Goal: Transaction & Acquisition: Purchase product/service

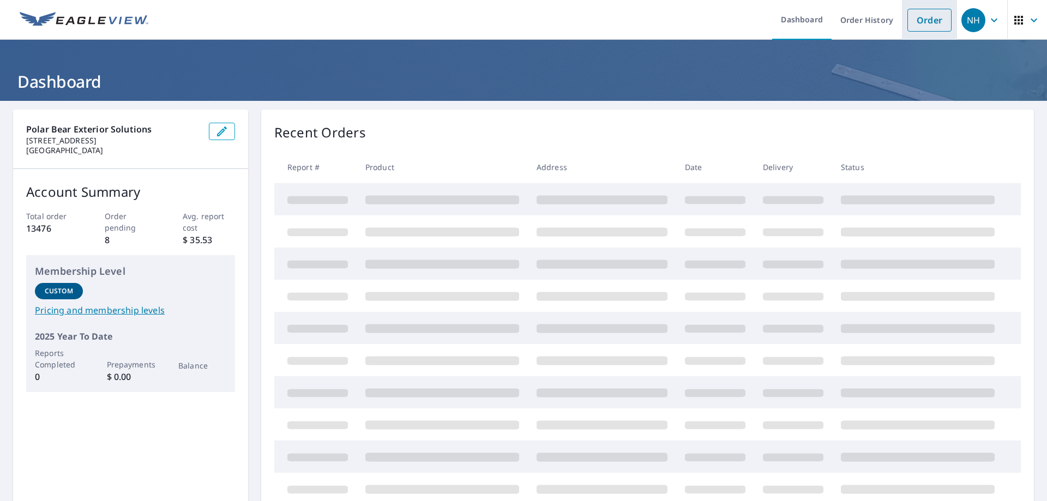
click at [918, 17] on link "Order" at bounding box center [929, 20] width 44 height 23
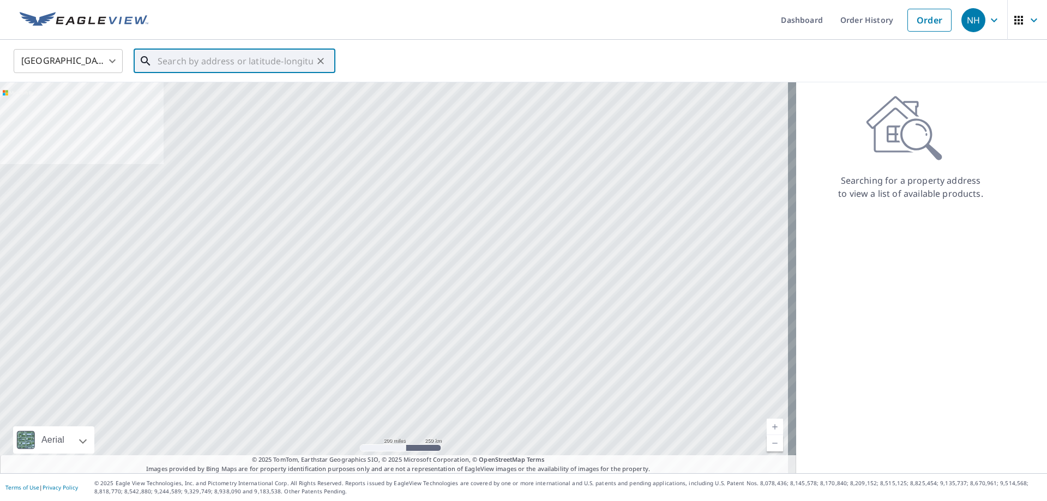
paste input "31226 4Th Avenue Southwest Federal Way, WA 98023"
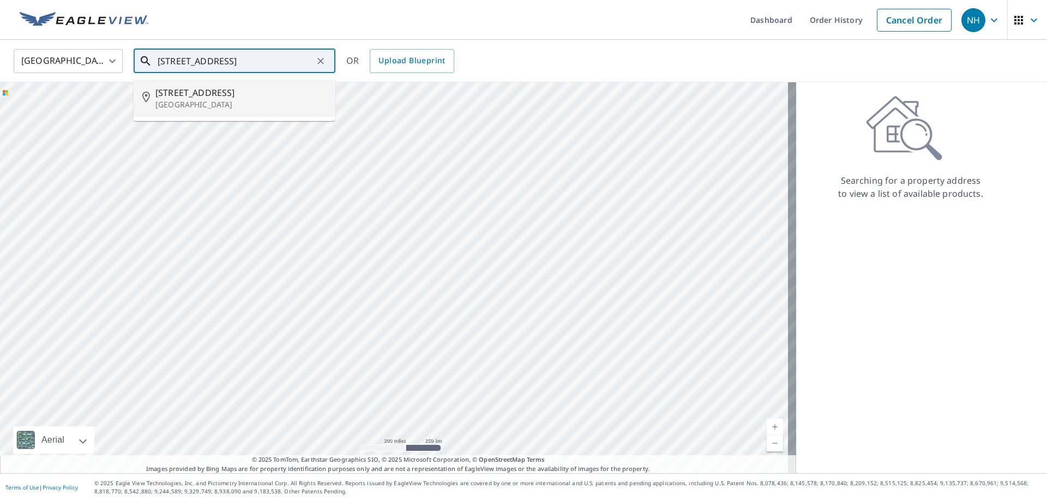
click at [210, 95] on span "31226 4th Ave SW" at bounding box center [240, 92] width 171 height 13
type input "31226 4th Ave SW Federal Way, WA 98023"
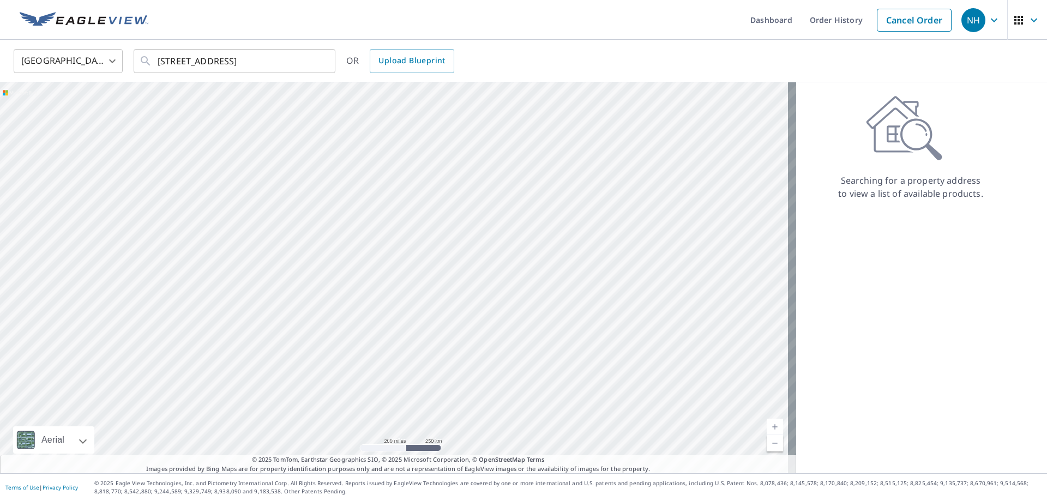
scroll to position [0, 0]
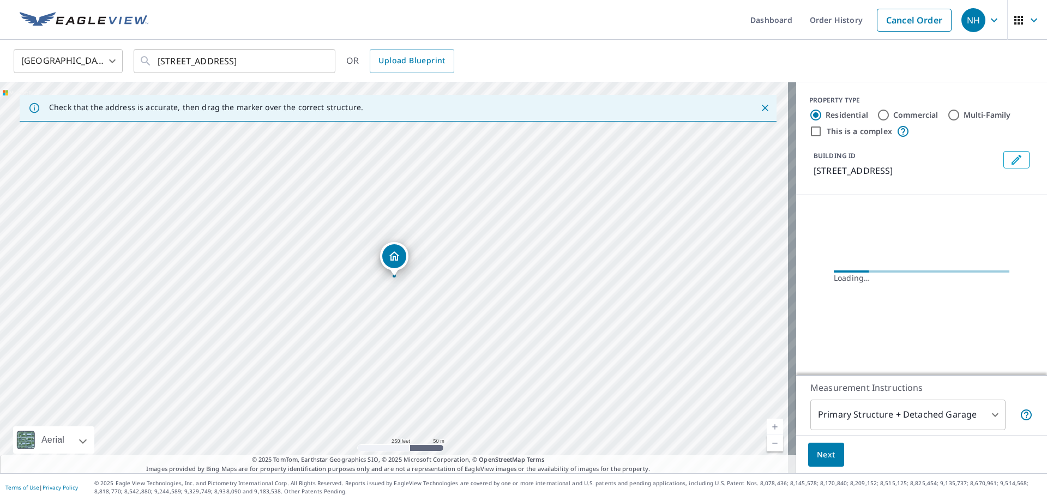
click at [821, 452] on span "Next" at bounding box center [826, 455] width 19 height 14
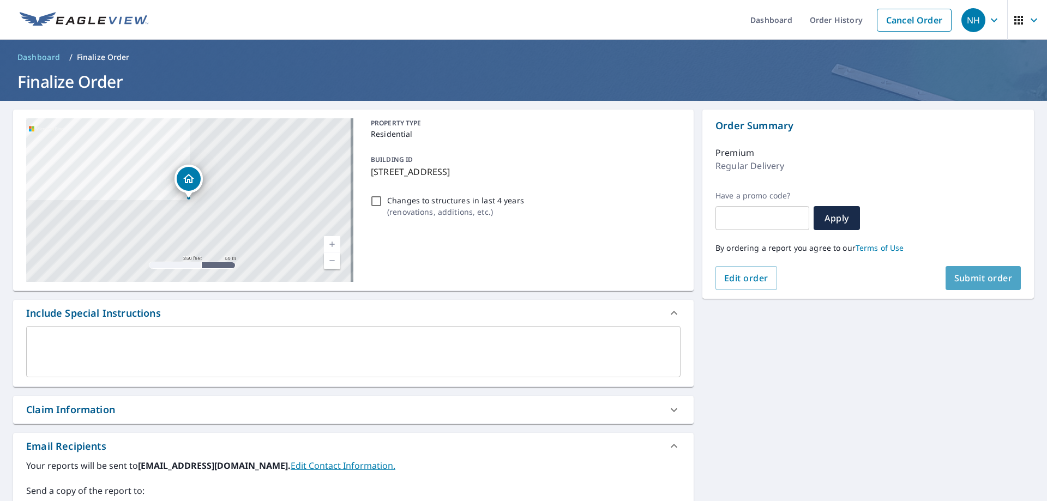
click at [997, 280] on span "Submit order" at bounding box center [983, 278] width 58 height 12
checkbox input "true"
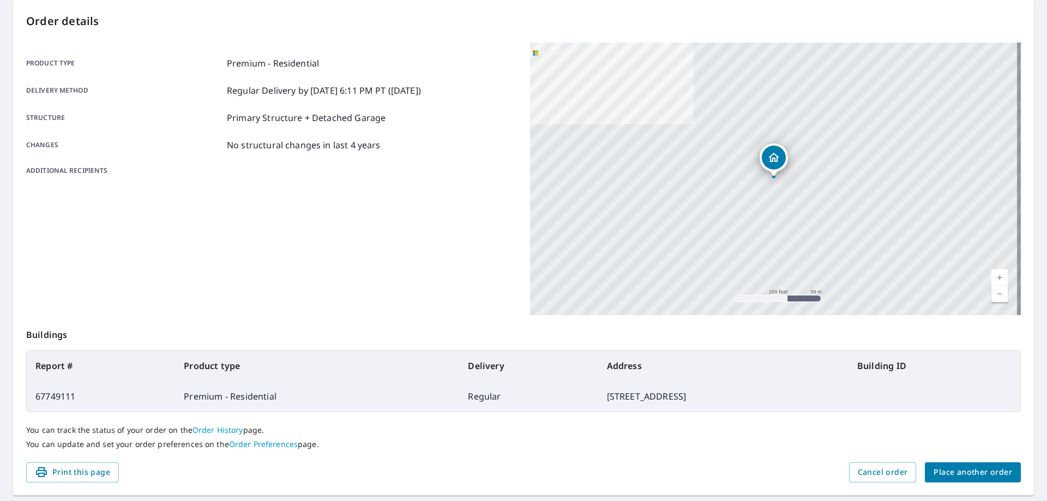
scroll to position [141, 0]
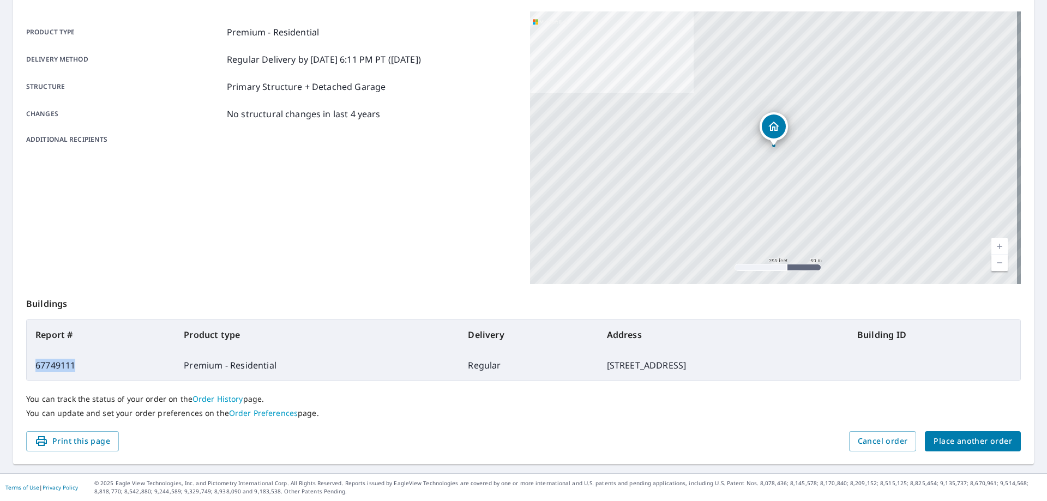
drag, startPoint x: 61, startPoint y: 371, endPoint x: 37, endPoint y: 370, distance: 24.6
click at [37, 370] on td "67749111" at bounding box center [101, 365] width 148 height 31
copy td "67749111"
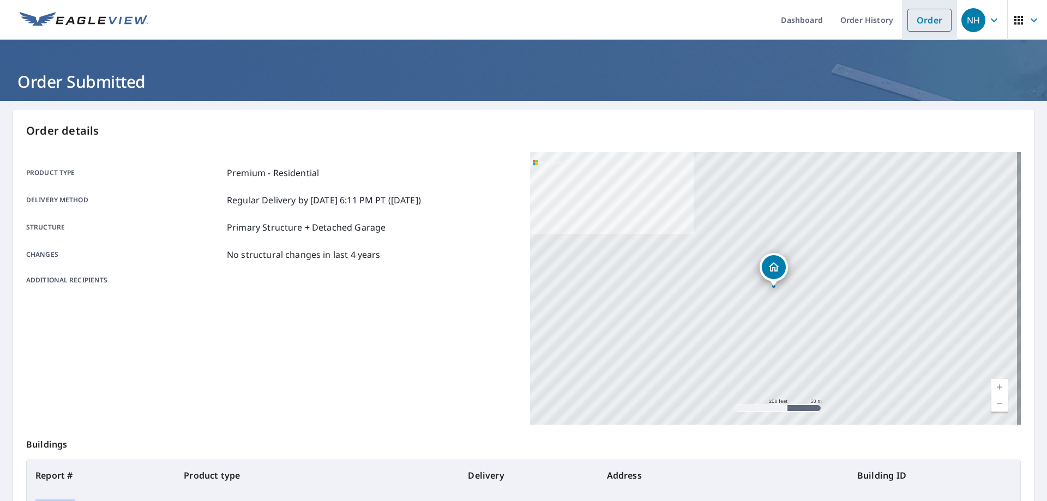
click at [923, 24] on link "Order" at bounding box center [929, 20] width 44 height 23
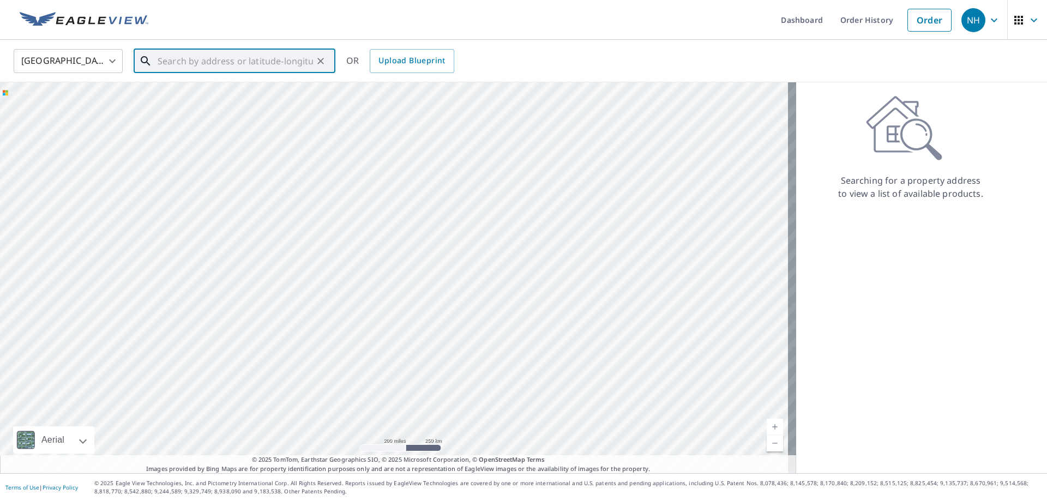
paste input "21322 1St Place South Des Moines, WA 98198"
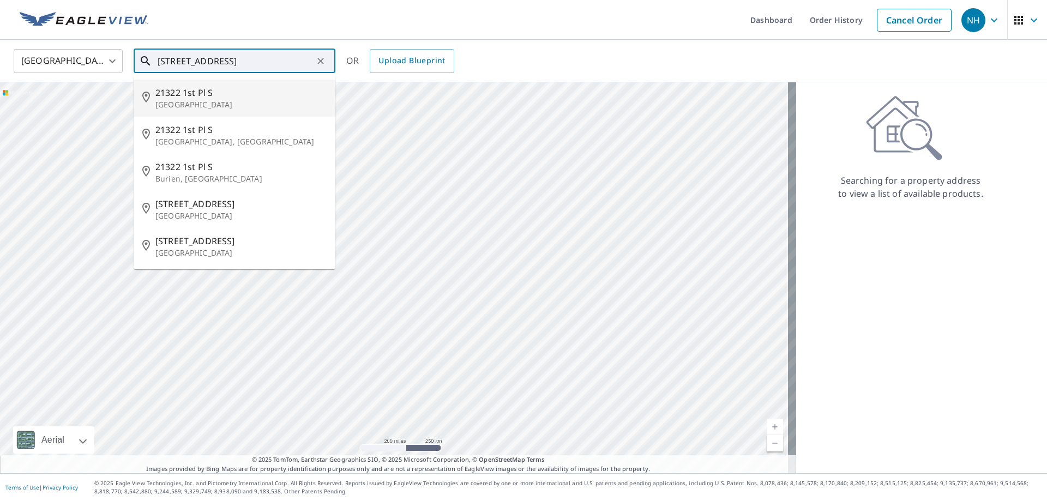
click at [237, 94] on span "21322 1st Pl S" at bounding box center [240, 92] width 171 height 13
type input "21322 1st Pl S Des Moines, WA 98198"
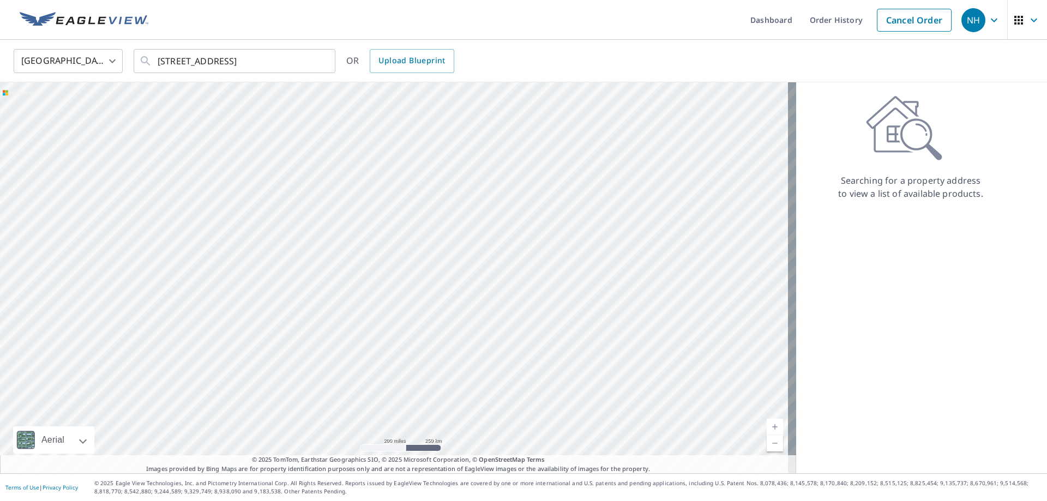
scroll to position [0, 0]
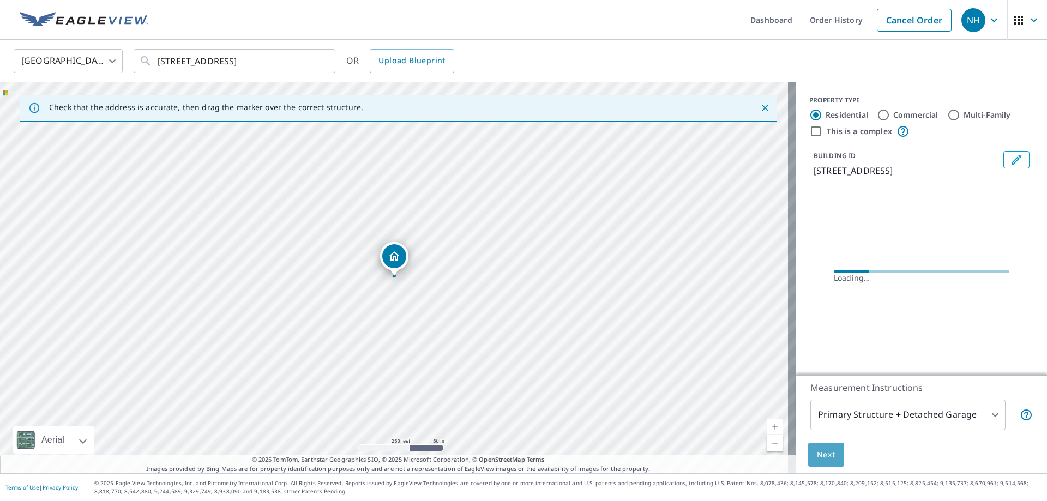
click at [817, 452] on span "Next" at bounding box center [826, 455] width 19 height 14
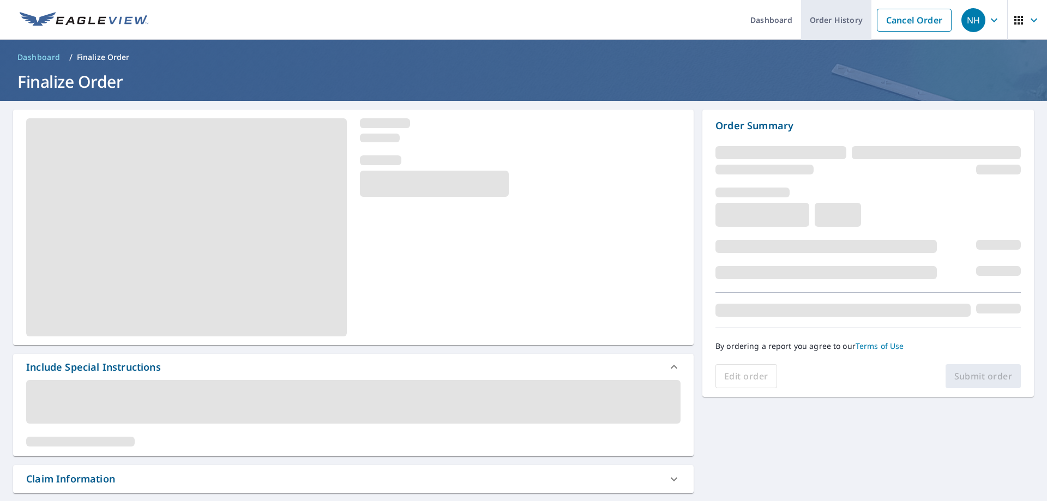
click at [837, 22] on link "Order History" at bounding box center [836, 20] width 70 height 40
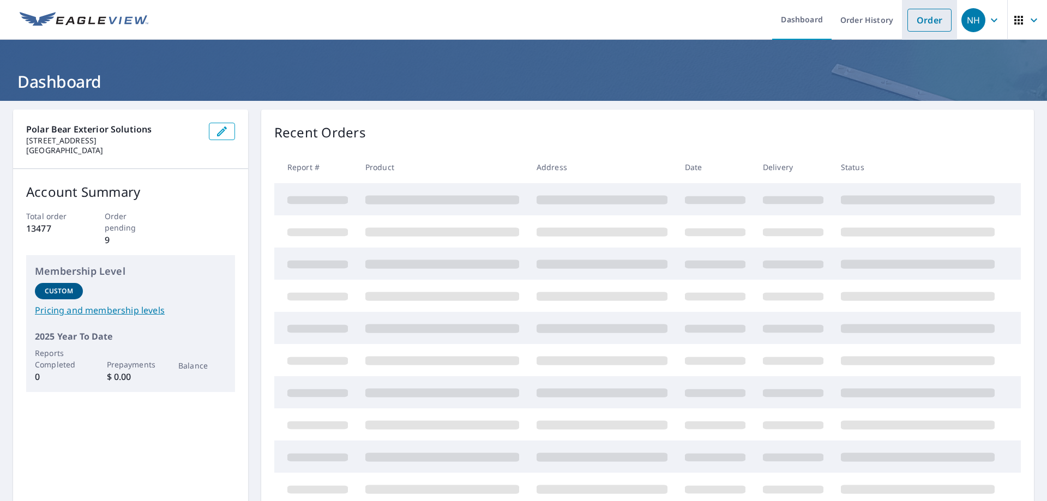
click at [911, 25] on link "Order" at bounding box center [929, 20] width 44 height 23
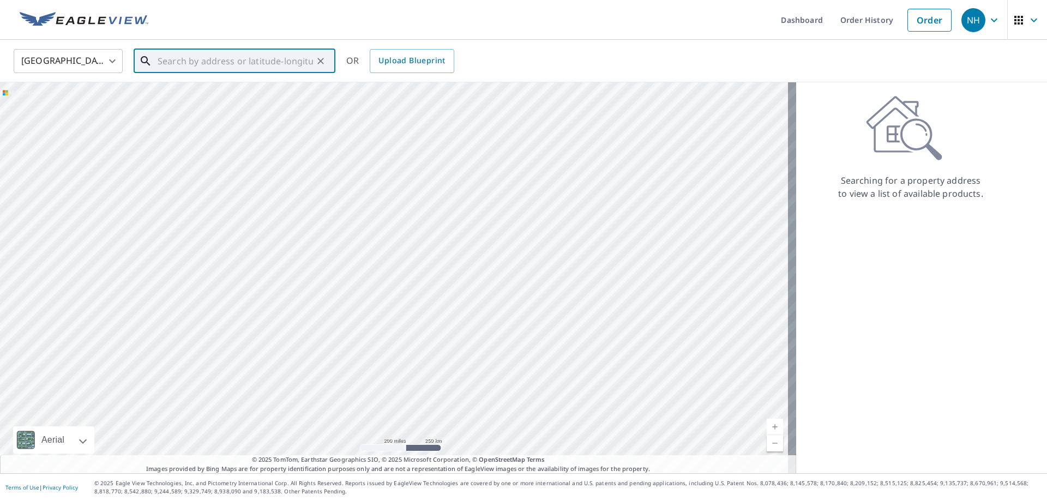
paste input "21322 1St Place South Des Moines, WA 98198"
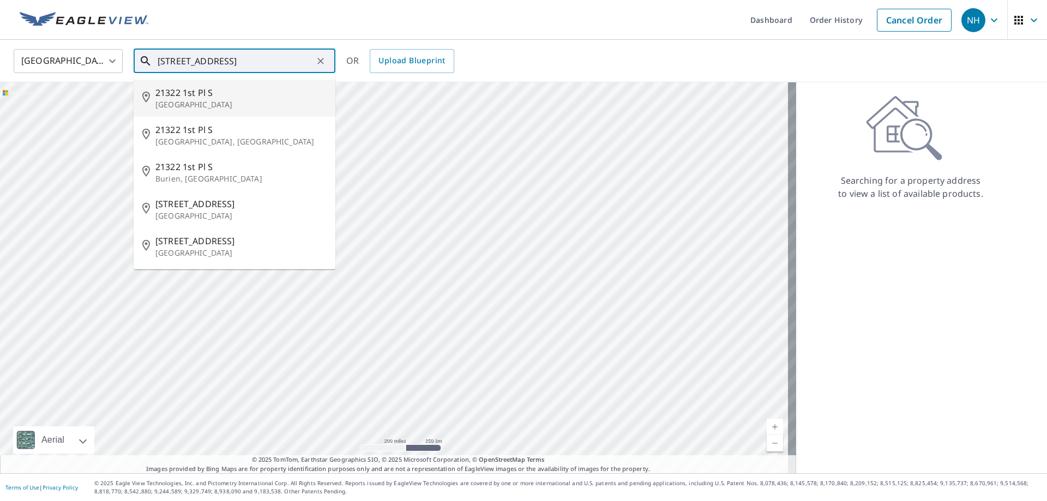
click at [250, 98] on span "21322 1st Pl S" at bounding box center [240, 92] width 171 height 13
type input "21322 1st Pl S Des Moines, WA 98198"
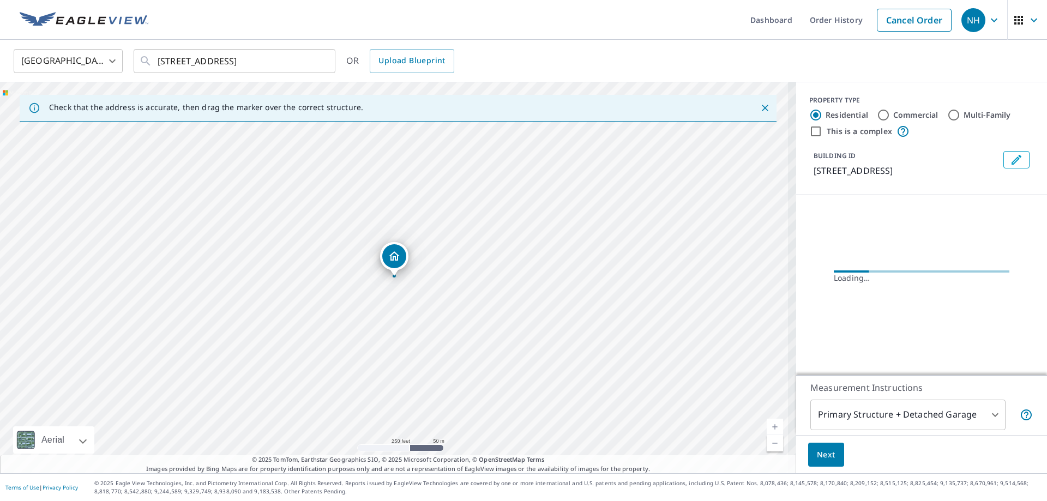
scroll to position [0, 0]
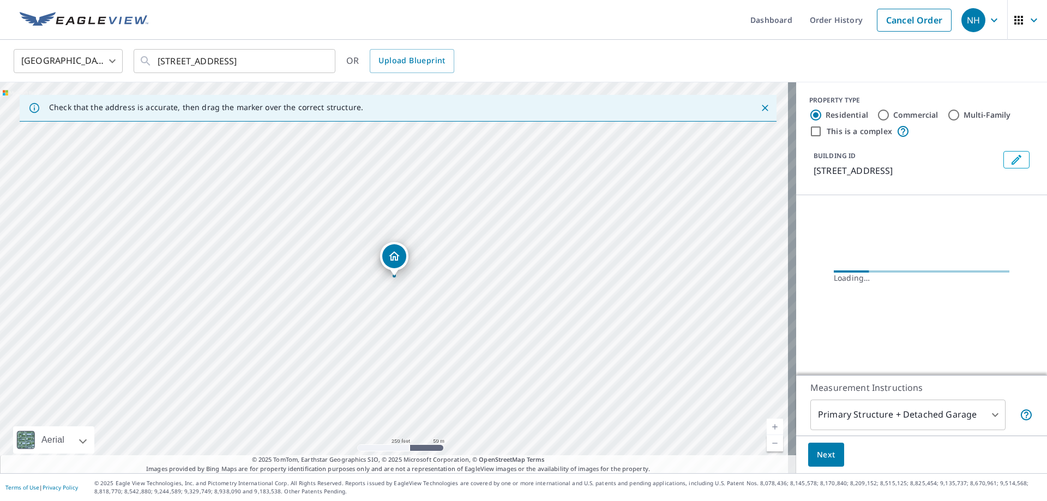
click at [817, 453] on span "Next" at bounding box center [826, 455] width 19 height 14
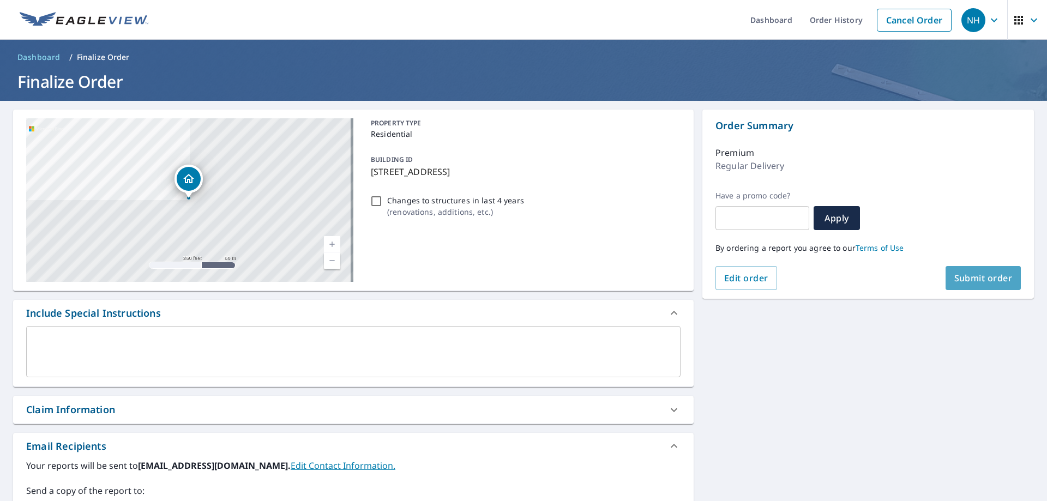
click at [978, 279] on span "Submit order" at bounding box center [983, 278] width 58 height 12
checkbox input "true"
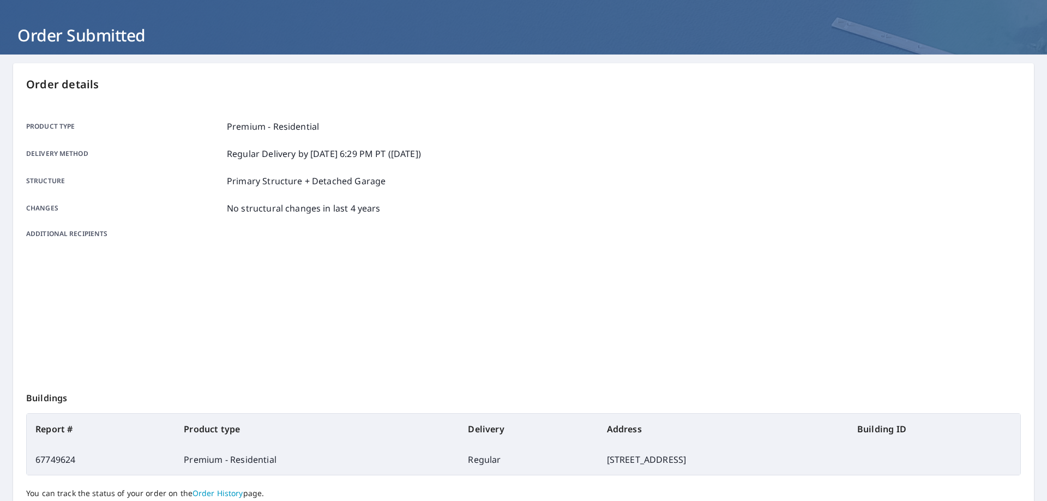
scroll to position [141, 0]
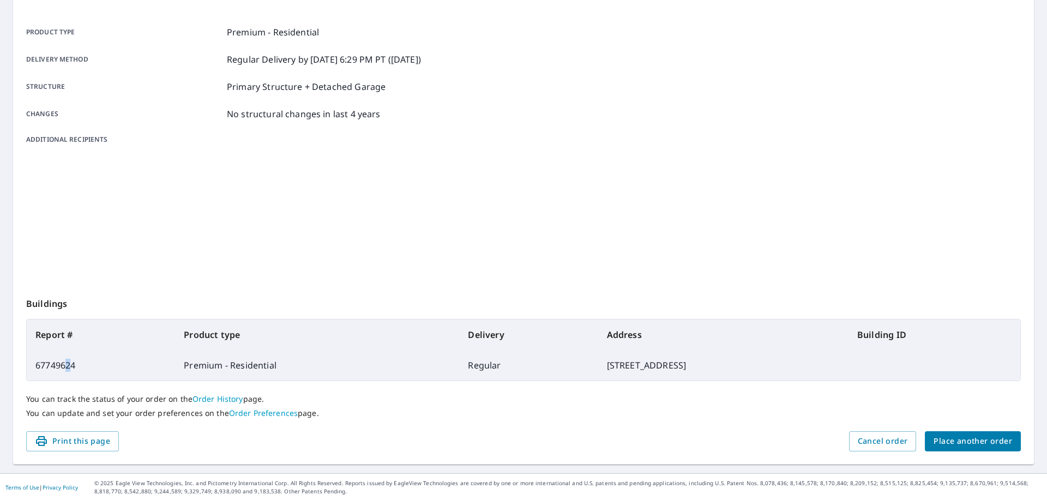
drag, startPoint x: 73, startPoint y: 370, endPoint x: 78, endPoint y: 369, distance: 5.6
click at [74, 369] on td "67749624" at bounding box center [101, 365] width 148 height 31
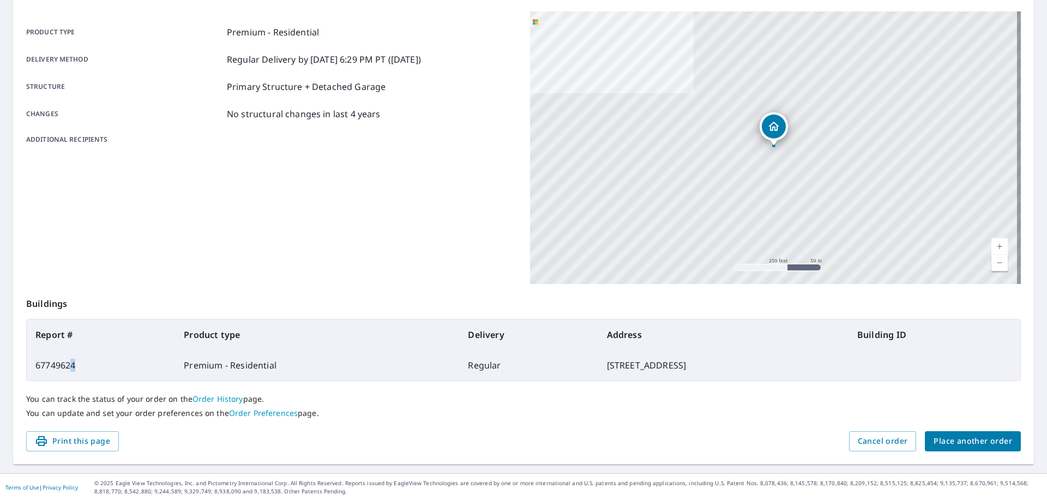
click at [91, 360] on td "67749624" at bounding box center [101, 365] width 148 height 31
drag, startPoint x: 88, startPoint y: 363, endPoint x: 34, endPoint y: 364, distance: 53.4
click at [34, 364] on td "67749624" at bounding box center [101, 365] width 148 height 31
copy td "67749624"
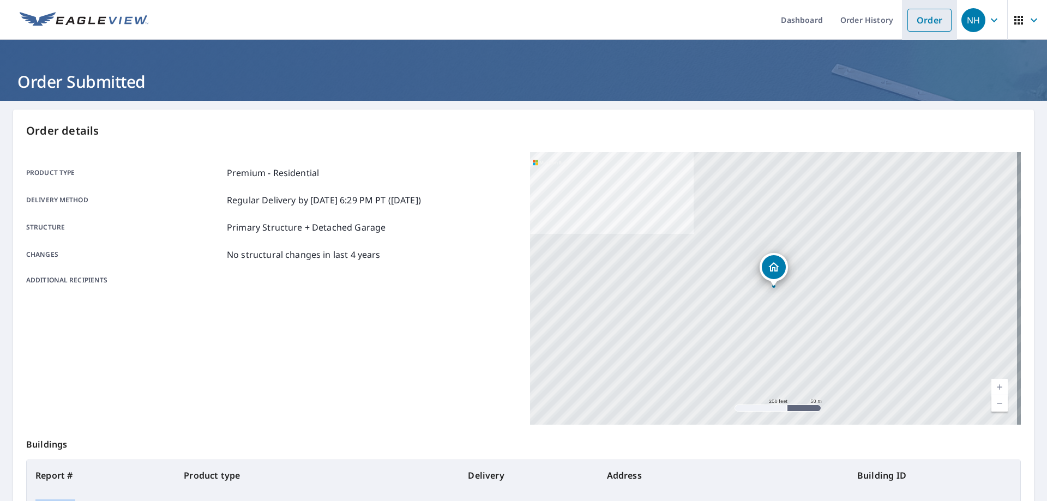
click at [925, 19] on link "Order" at bounding box center [929, 20] width 44 height 23
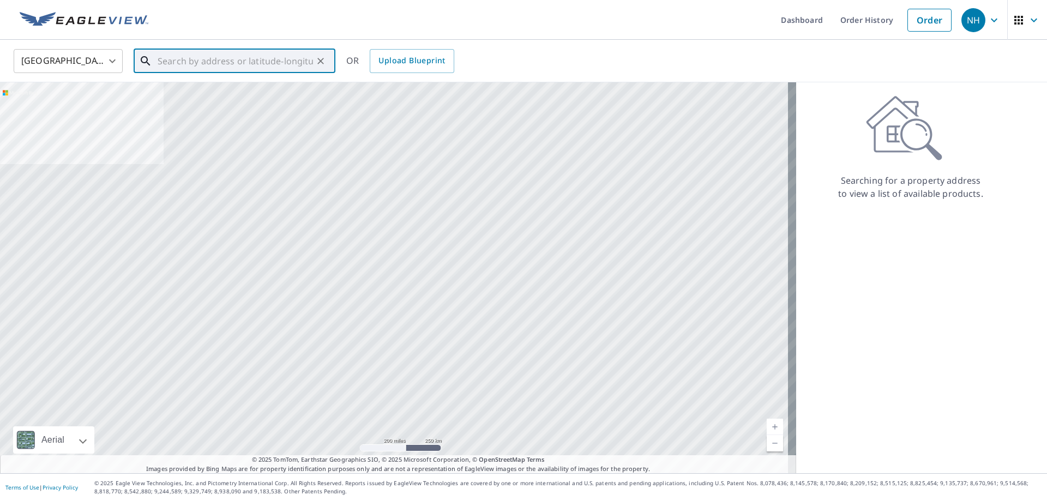
paste input "31212 8Th Avenue Southwest Federal Way, WA 98023"
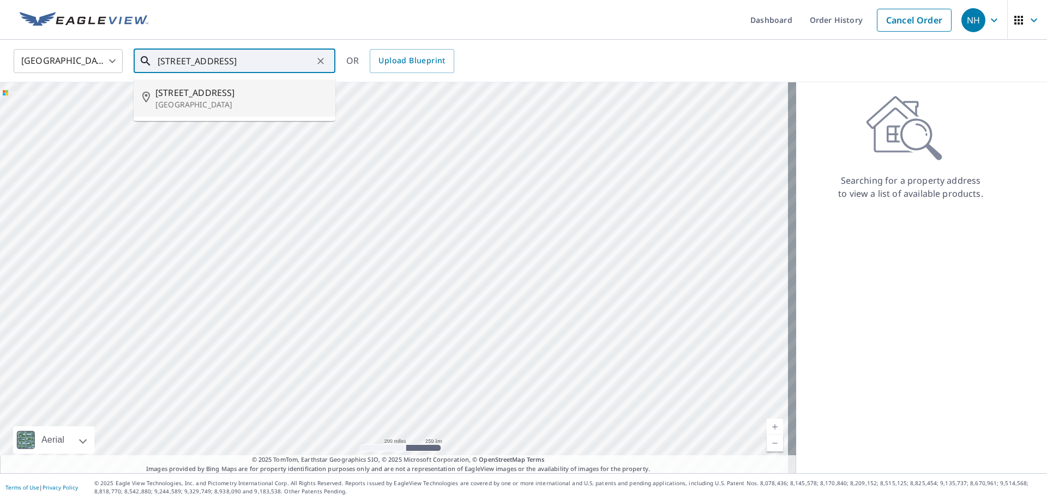
click at [226, 95] on span "31212 8th Ave SW" at bounding box center [240, 92] width 171 height 13
type input "31212 8th Ave SW Federal Way, WA 98023"
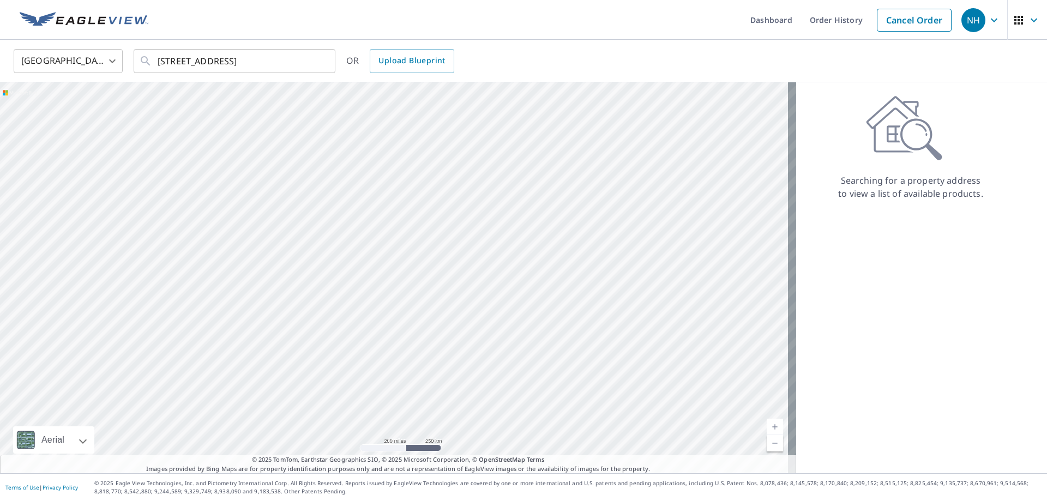
scroll to position [0, 0]
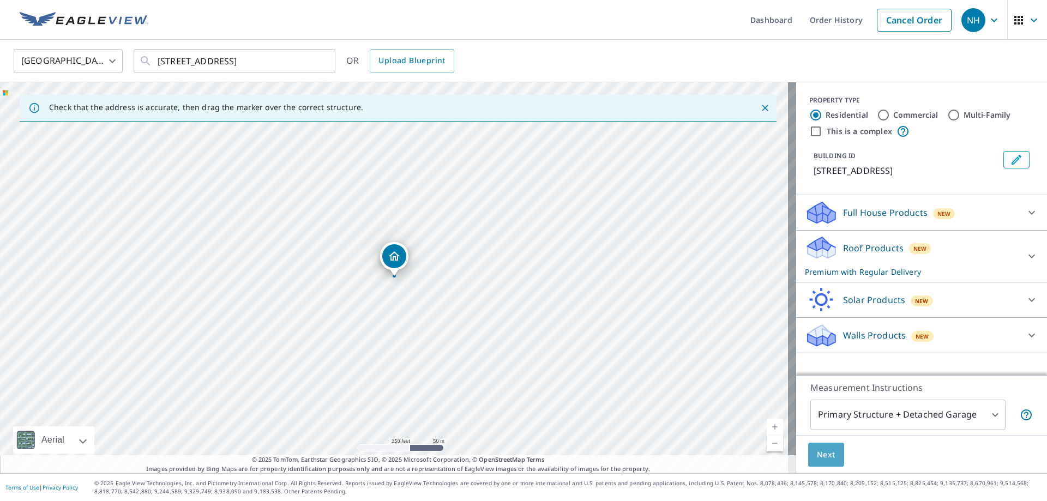
click at [822, 455] on span "Next" at bounding box center [826, 455] width 19 height 14
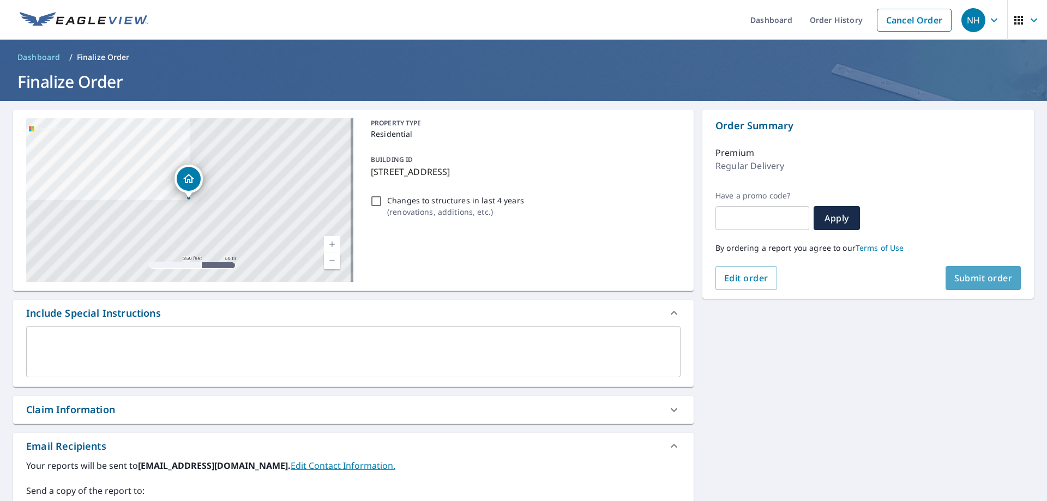
click at [954, 280] on span "Submit order" at bounding box center [983, 278] width 58 height 12
checkbox input "true"
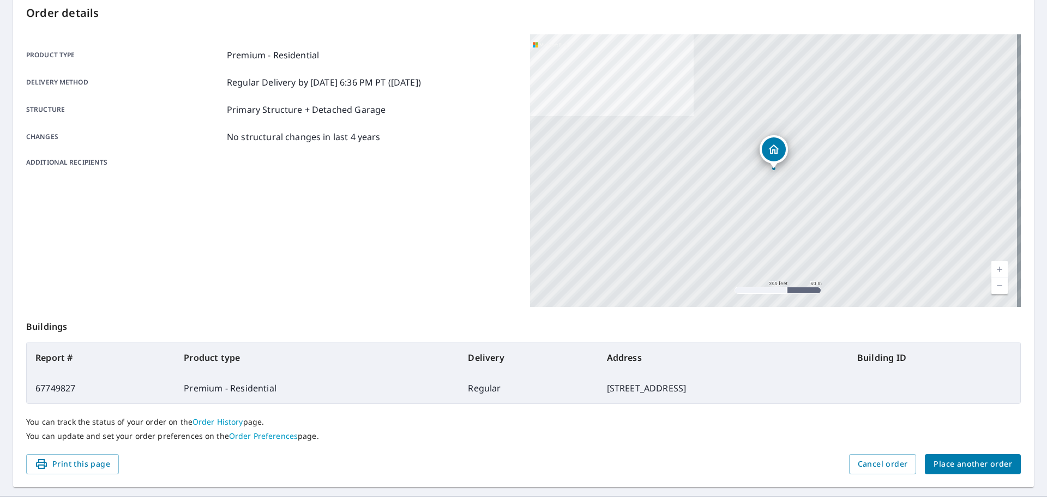
scroll to position [141, 0]
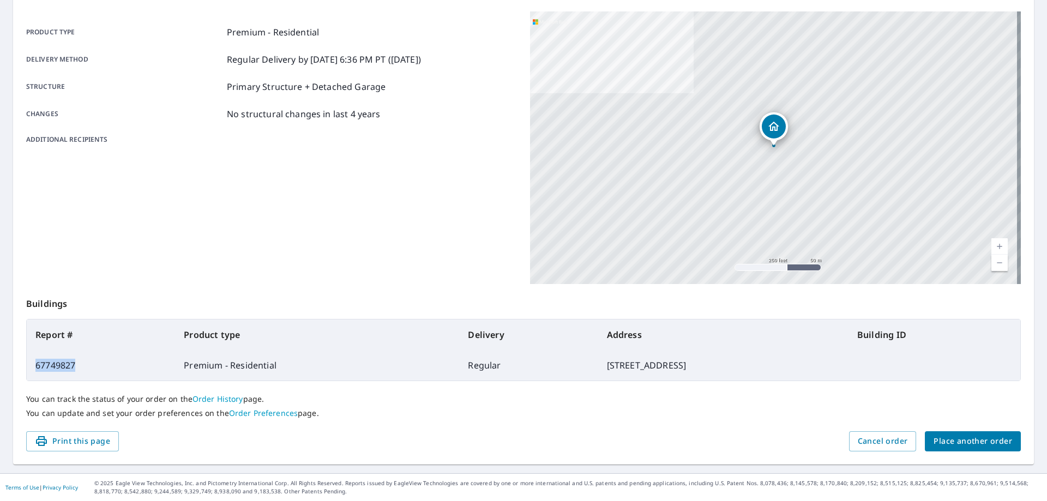
drag, startPoint x: 87, startPoint y: 363, endPoint x: 38, endPoint y: 369, distance: 49.4
click at [34, 369] on td "67749827" at bounding box center [101, 365] width 148 height 31
copy td "67749827"
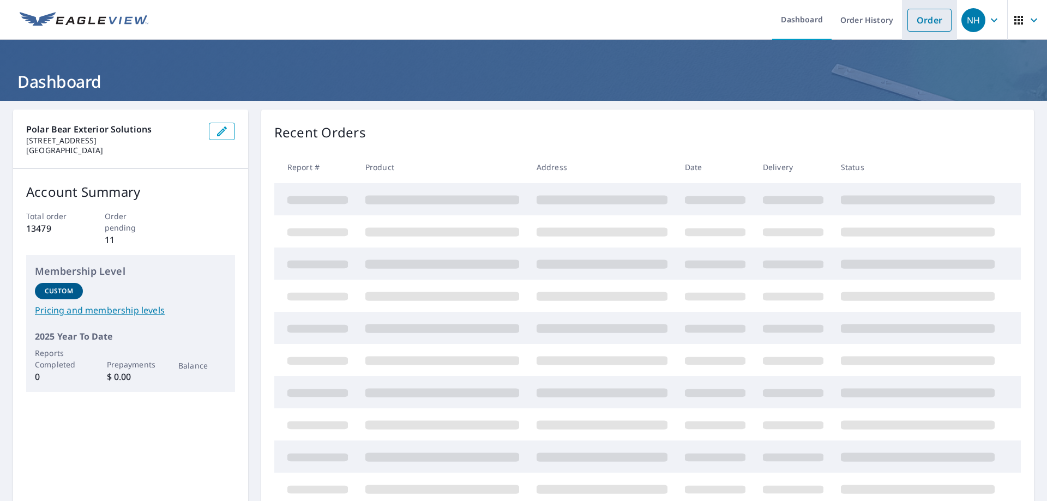
click at [912, 20] on link "Order" at bounding box center [929, 20] width 44 height 23
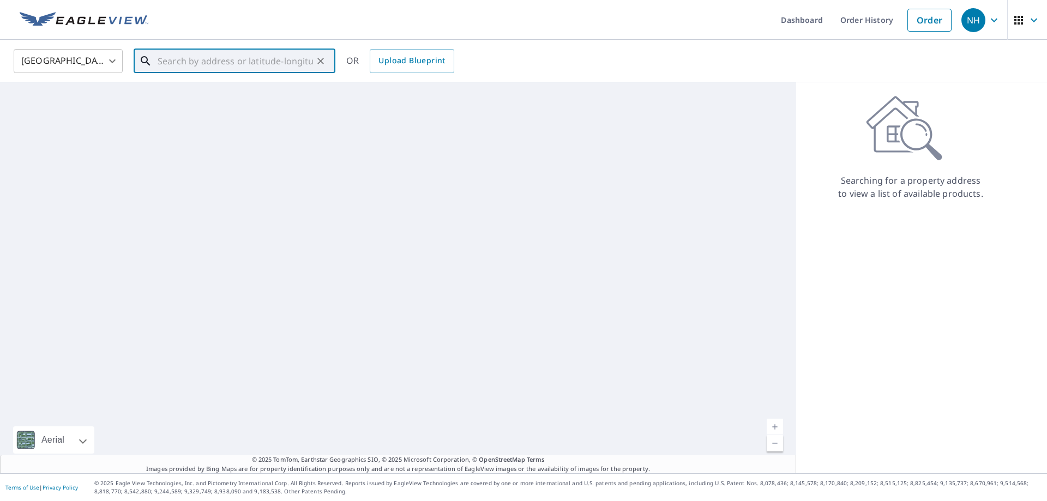
paste input "[STREET_ADDRESS]"
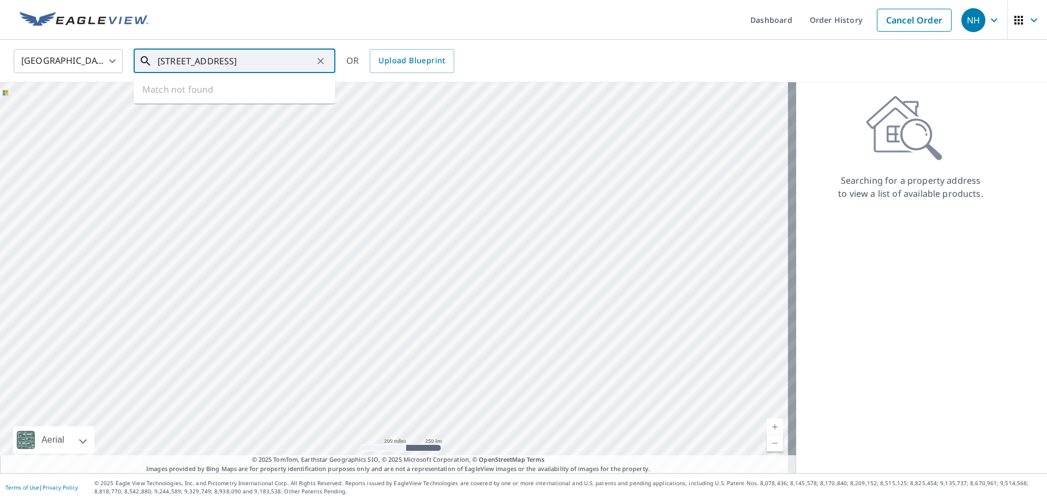
scroll to position [0, 62]
click at [242, 91] on span "[STREET_ADDRESS]" at bounding box center [240, 92] width 171 height 13
type input "[STREET_ADDRESS]"
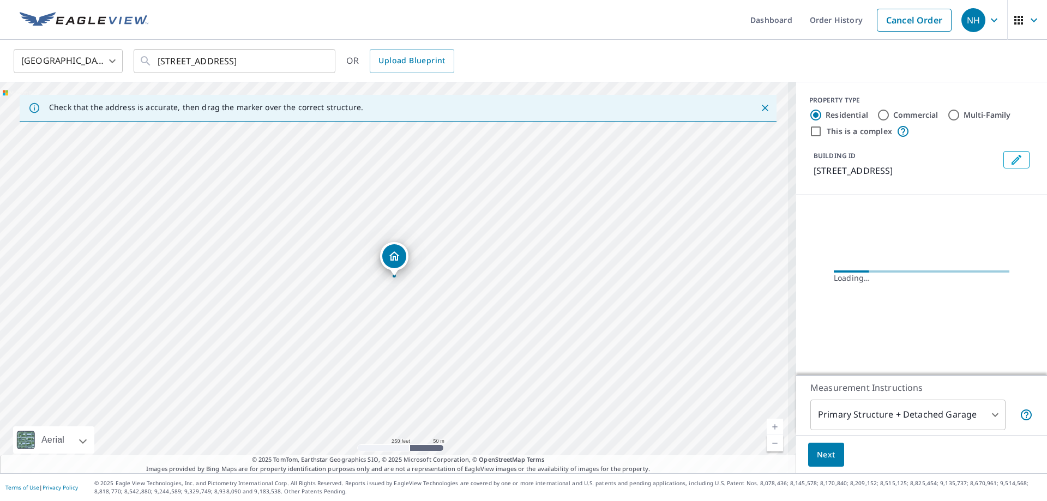
scroll to position [0, 0]
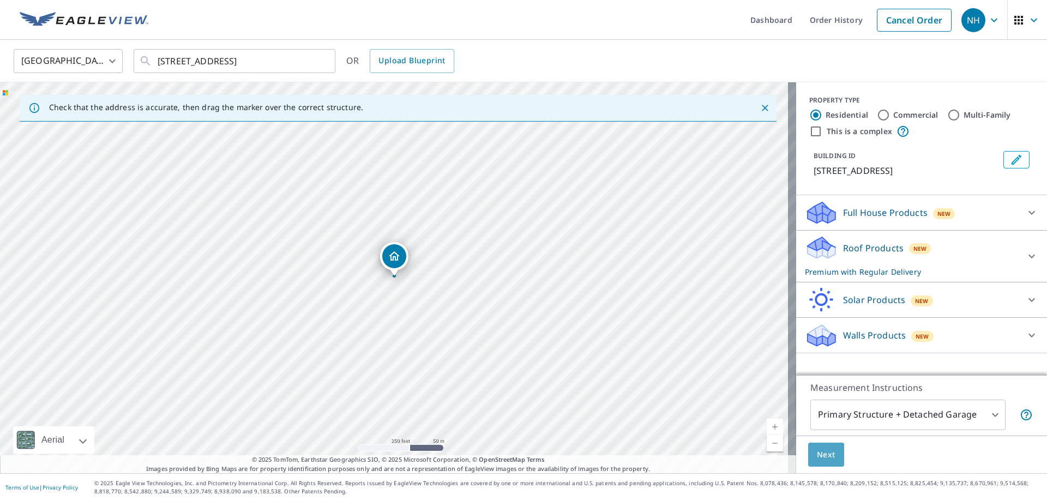
click at [829, 452] on button "Next" at bounding box center [826, 455] width 36 height 25
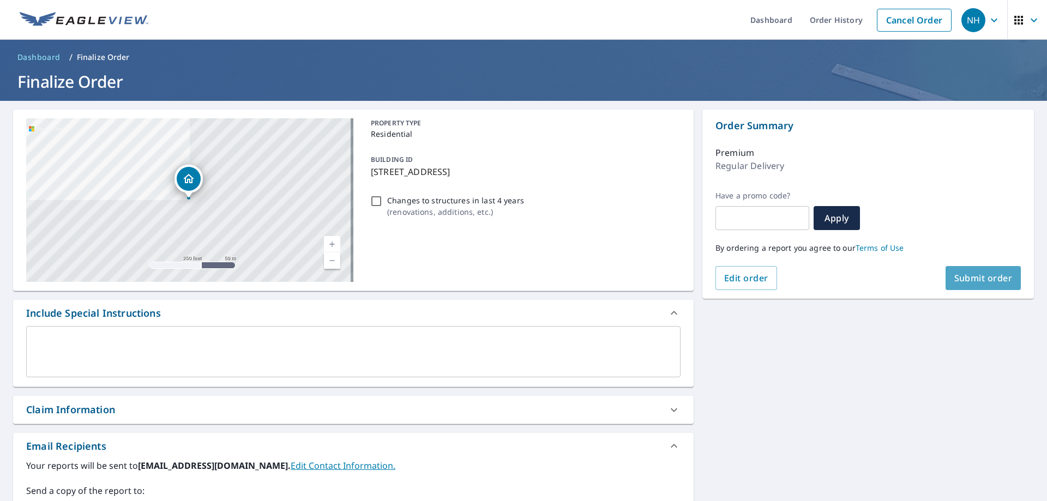
click at [965, 279] on span "Submit order" at bounding box center [983, 278] width 58 height 12
checkbox input "true"
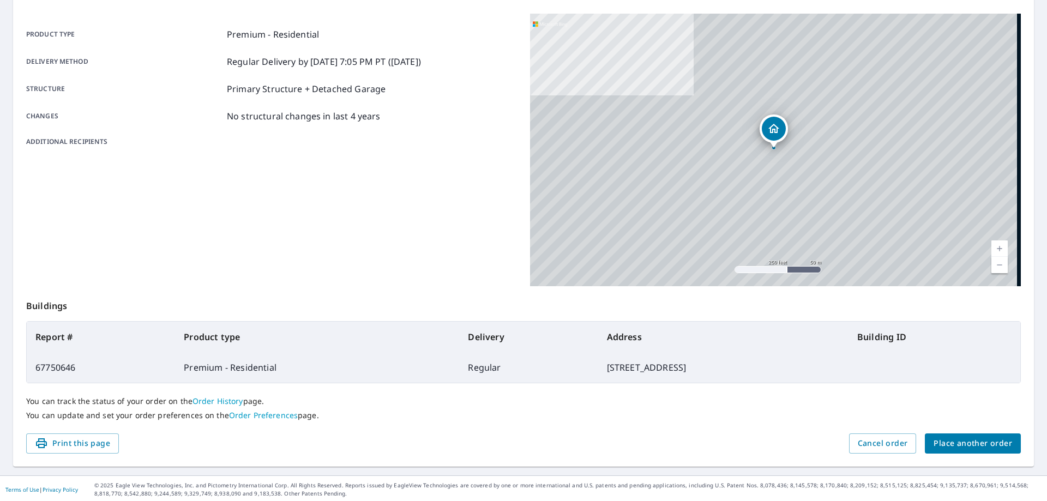
scroll to position [141, 0]
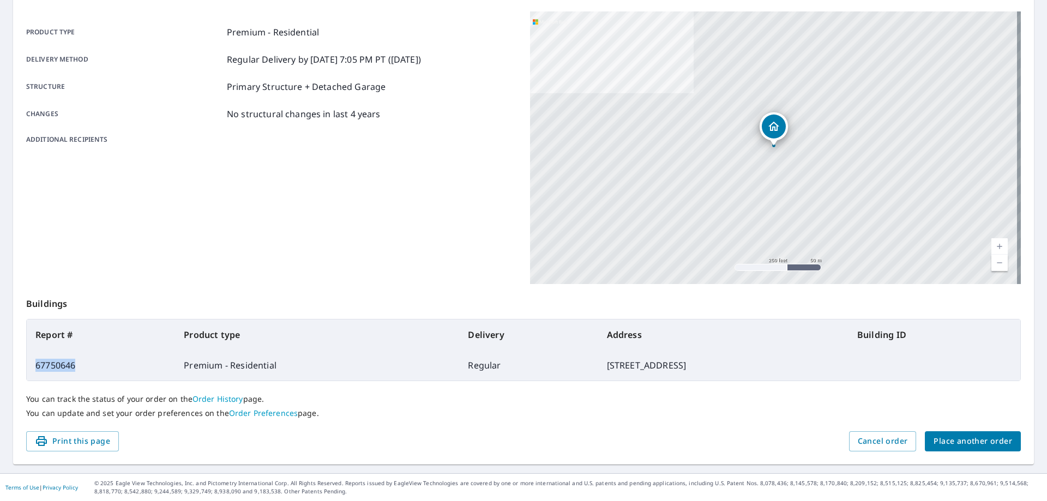
drag, startPoint x: 91, startPoint y: 370, endPoint x: 33, endPoint y: 362, distance: 58.5
click at [33, 362] on td "67750646" at bounding box center [101, 365] width 148 height 31
copy td "67750646"
